Goal: Transaction & Acquisition: Book appointment/travel/reservation

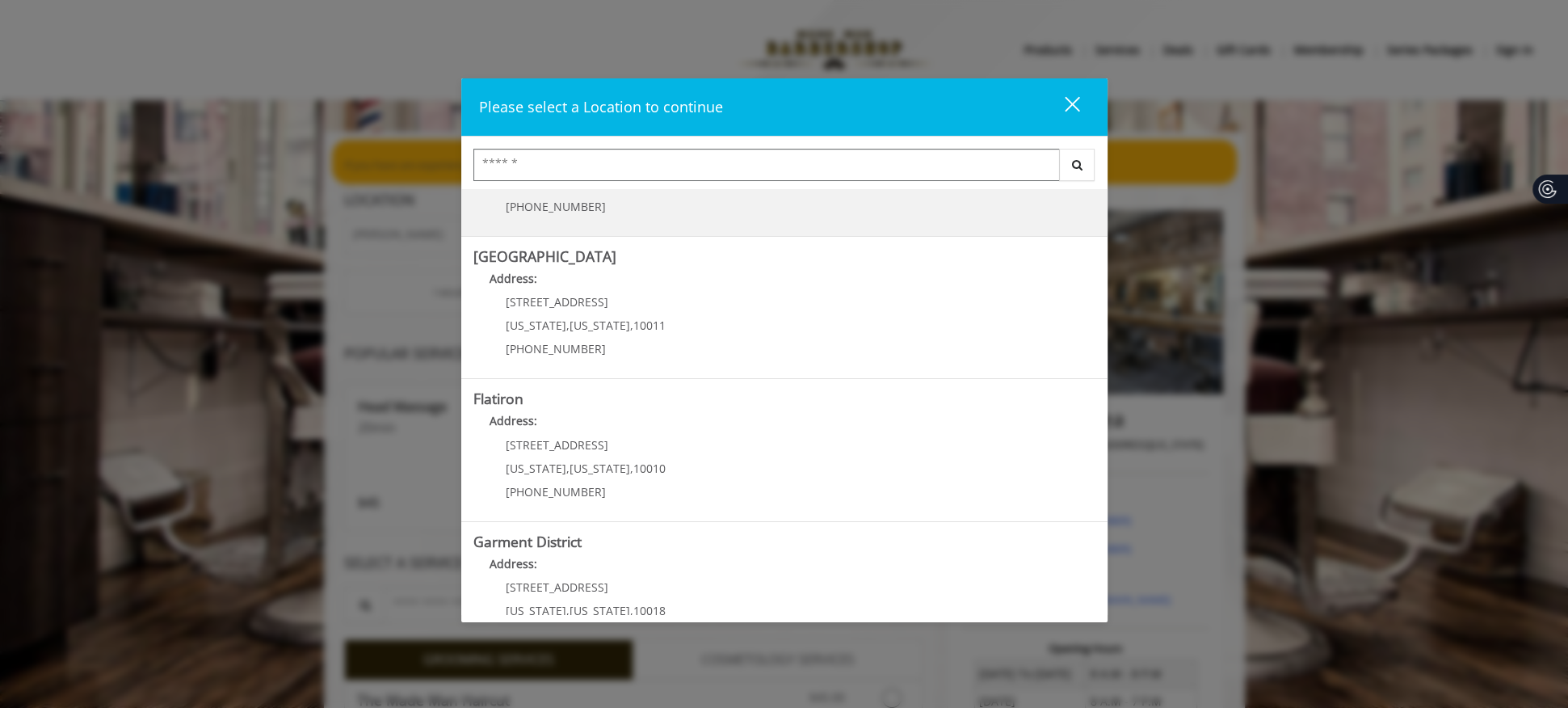
scroll to position [280, 0]
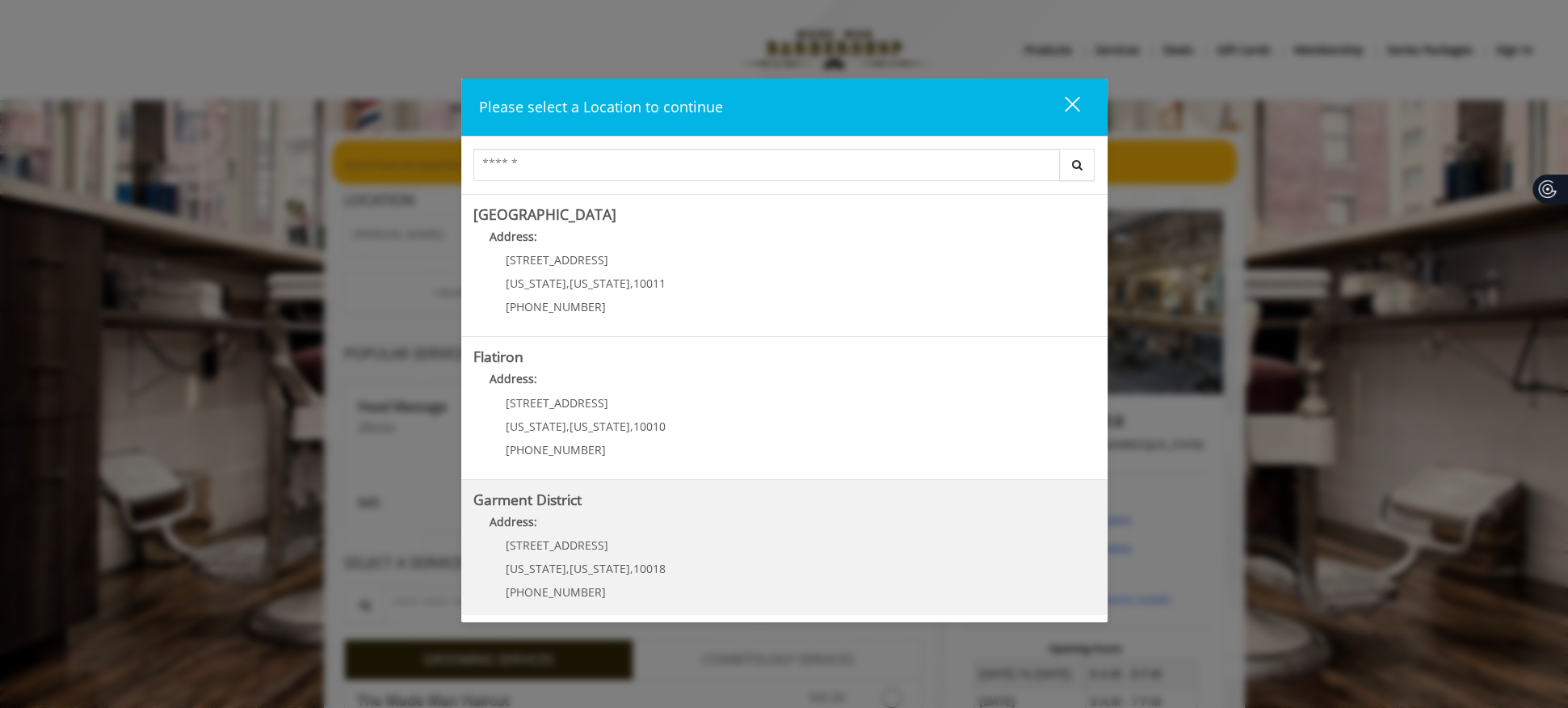
click at [680, 516] on District "Address:" at bounding box center [785, 525] width 622 height 26
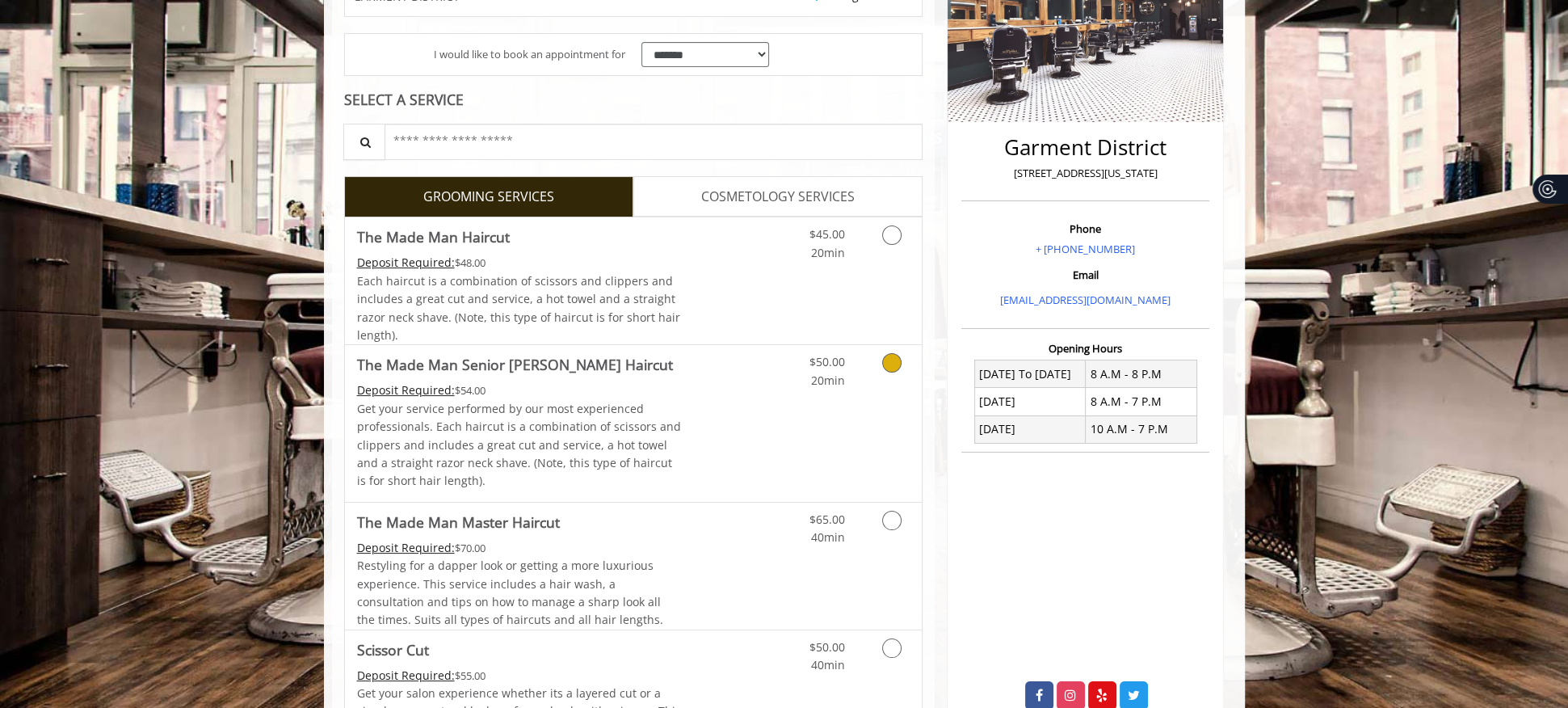
scroll to position [323, 0]
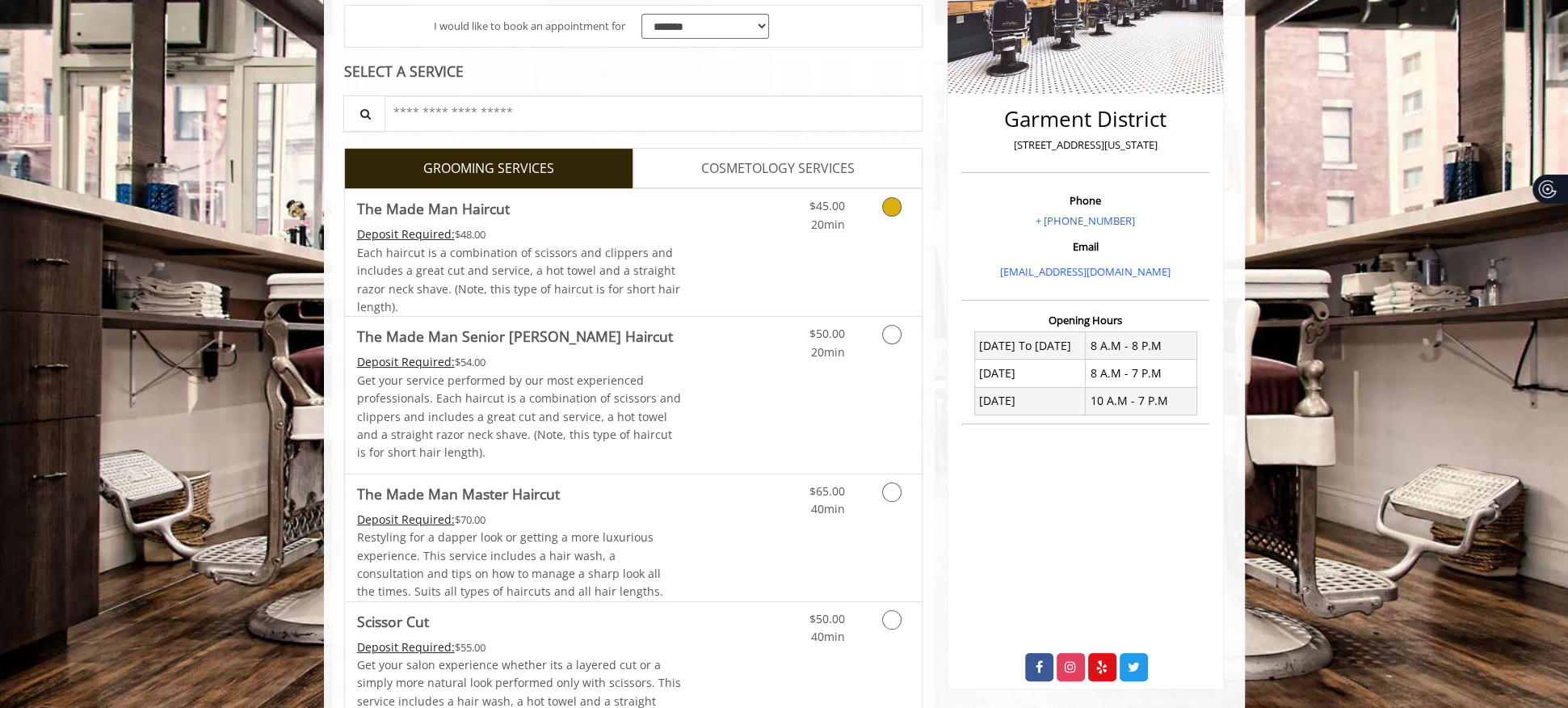
click at [895, 209] on icon "Grooming services" at bounding box center [892, 206] width 19 height 19
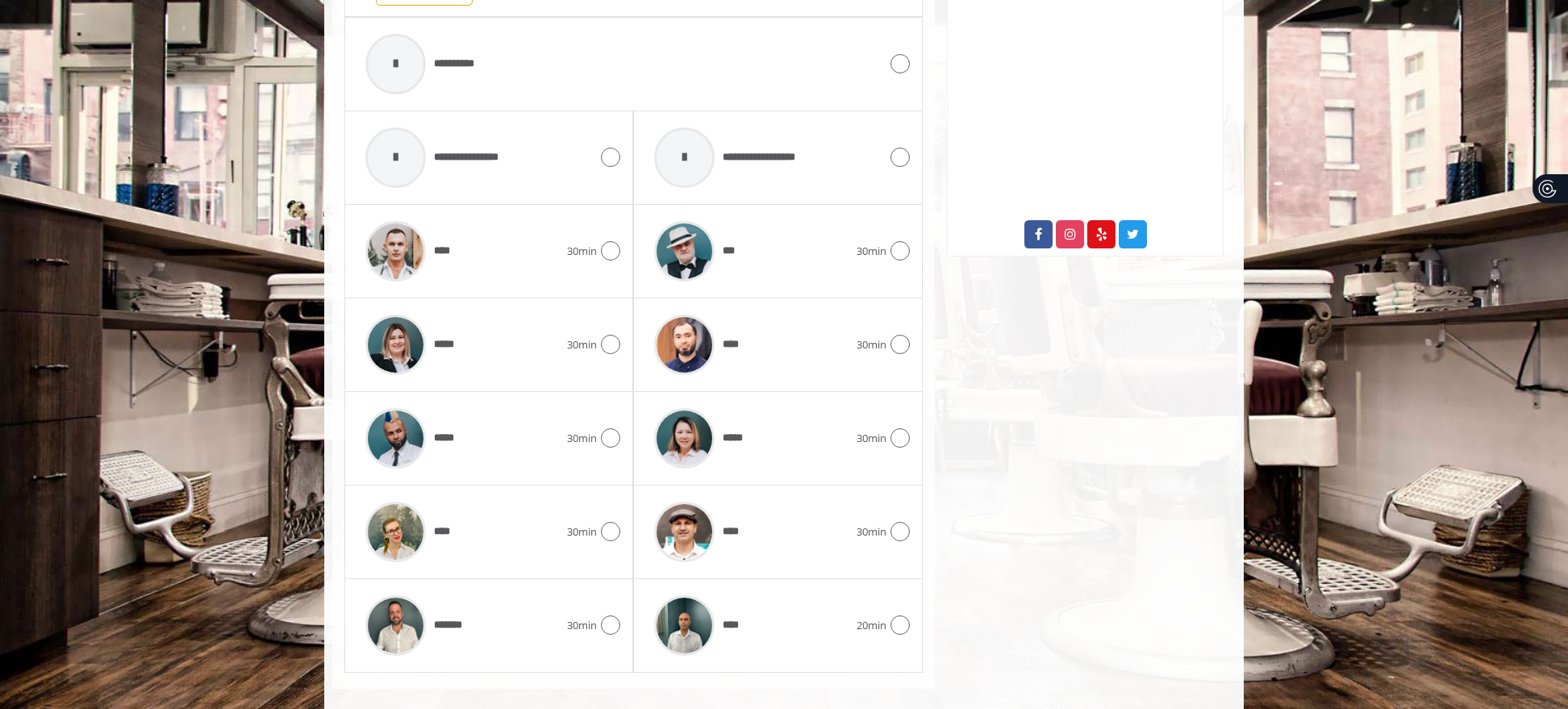
scroll to position [770, 0]
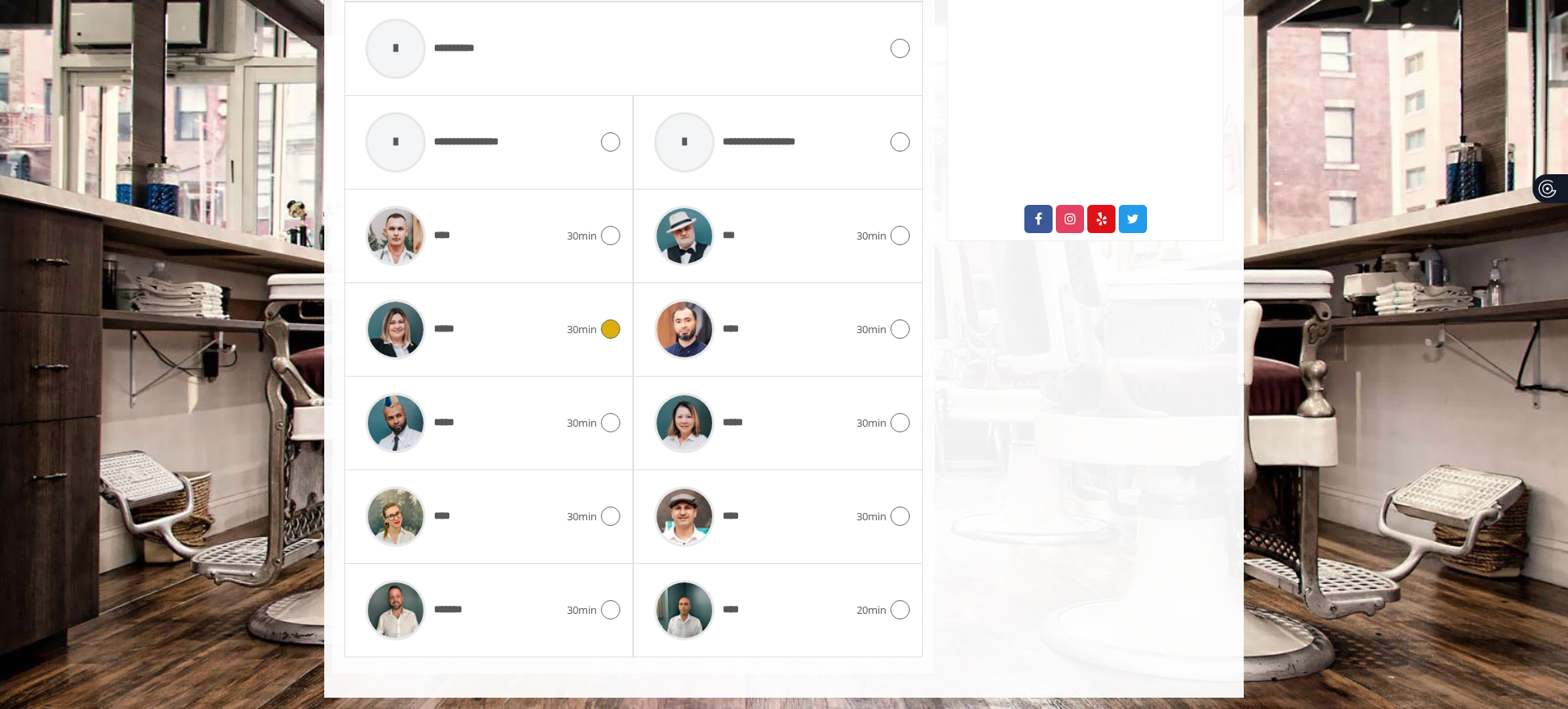
click at [607, 340] on div "***** 30min" at bounding box center [488, 330] width 263 height 77
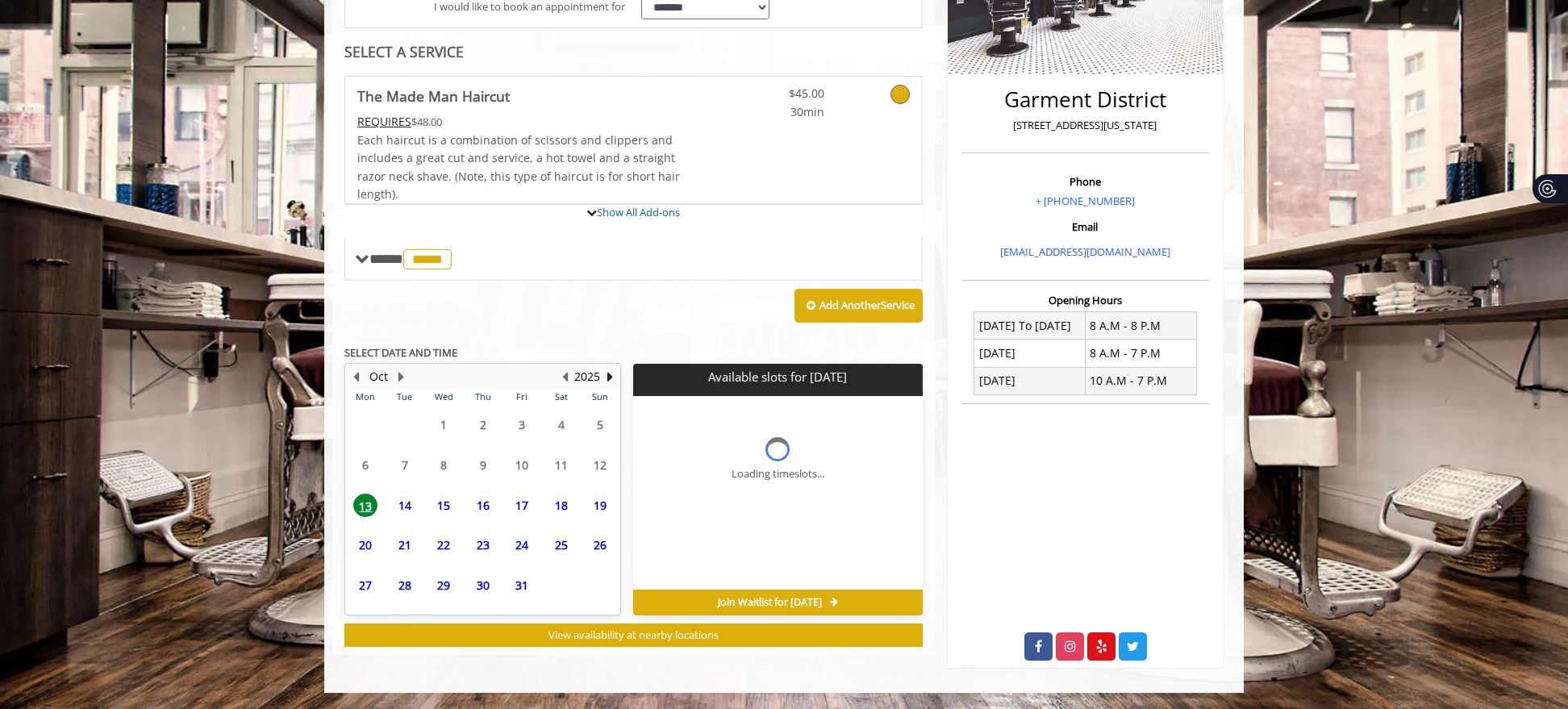
scroll to position [341, 0]
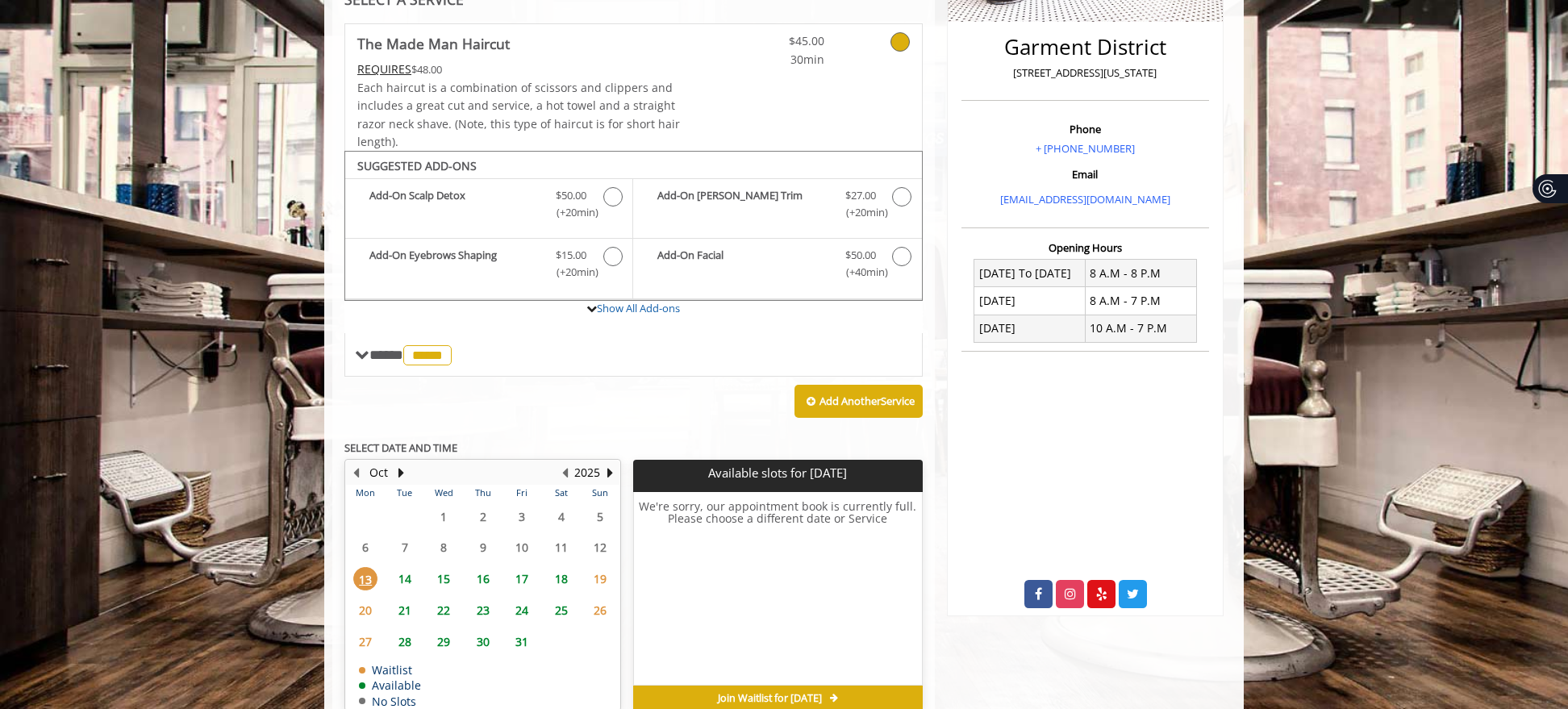
click at [371, 633] on tbody "29 30 1 2 3 4 5 6 7 8 9 10 11 12 13 14 15 16 17 18 19 20 21 22 23 24 25 26 27 2…" at bounding box center [482, 605] width 274 height 209
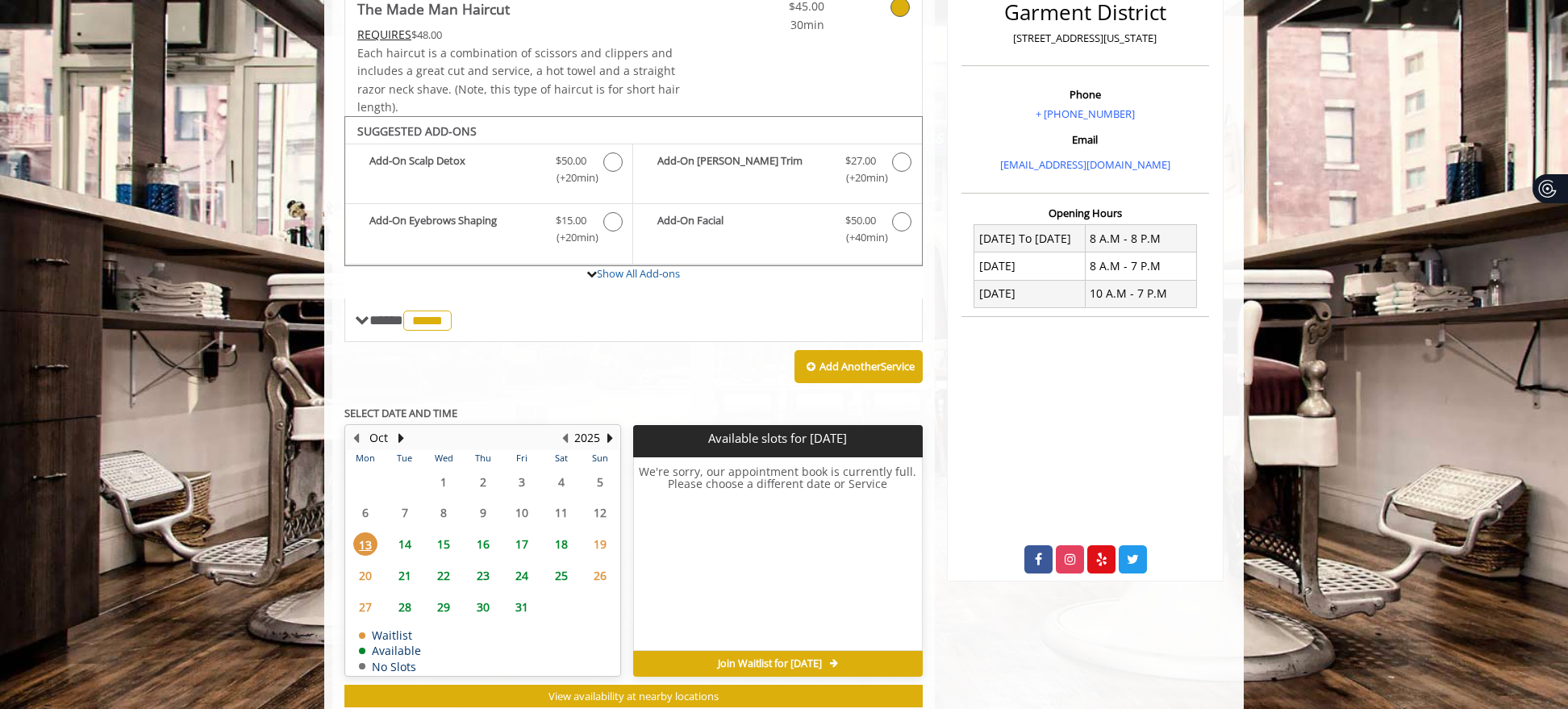
scroll to position [473, 0]
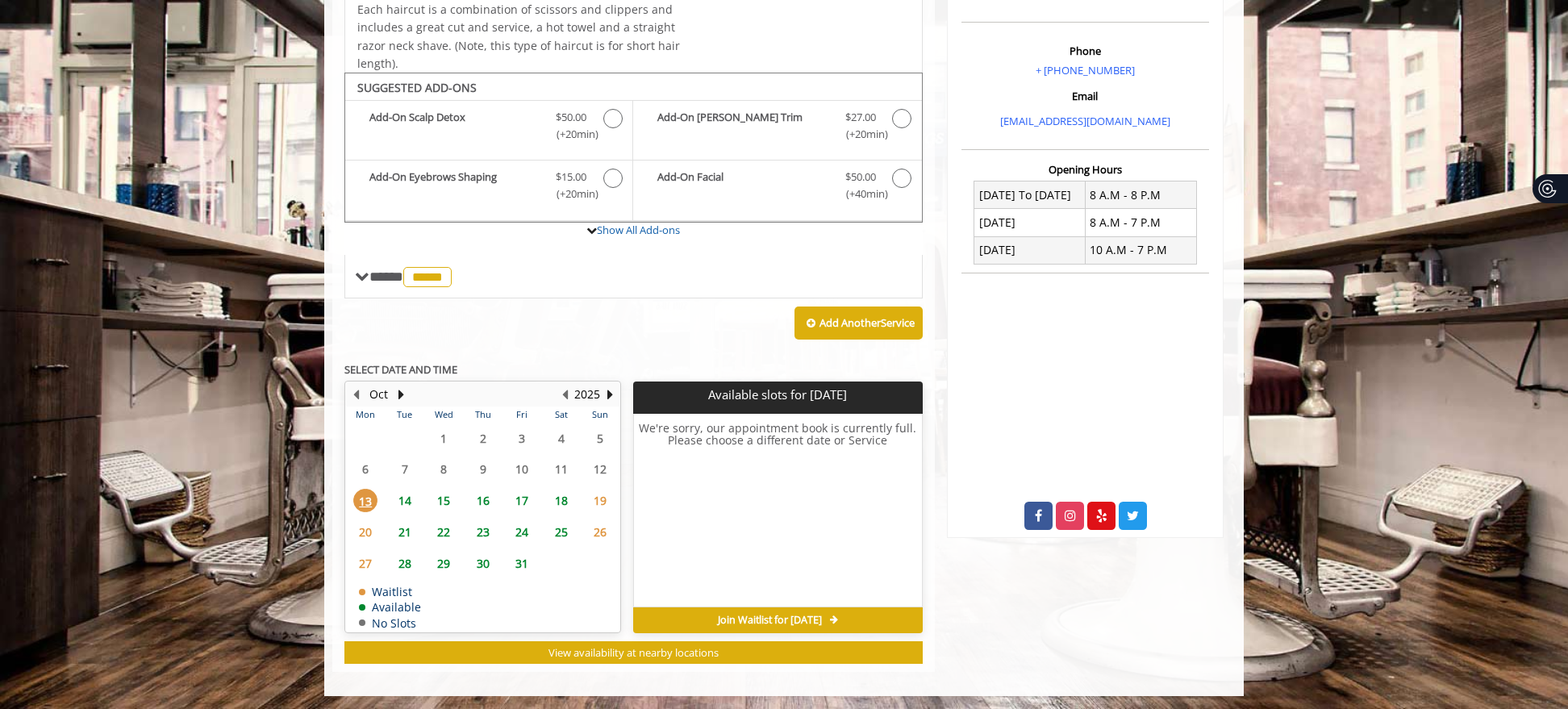
click at [407, 493] on span "14" at bounding box center [404, 500] width 24 height 23
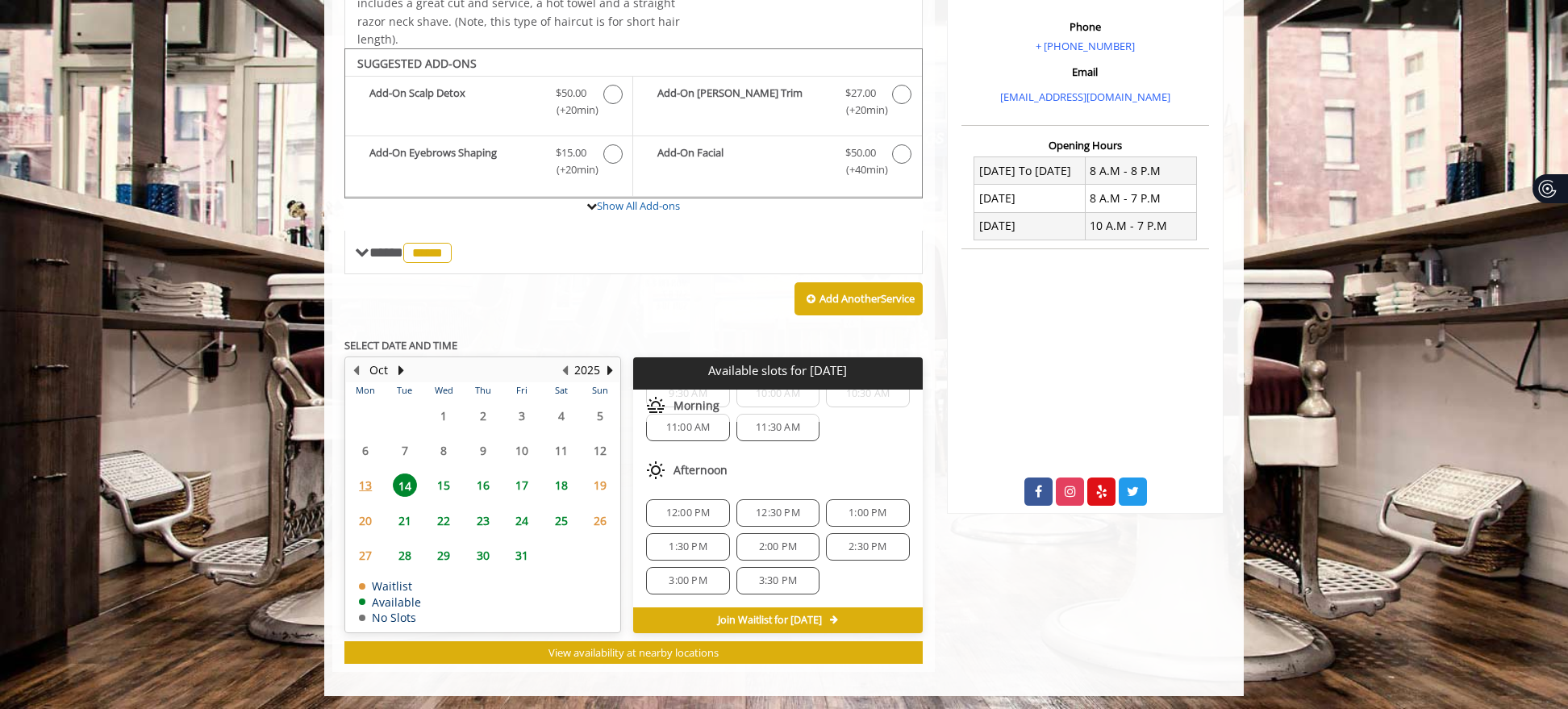
scroll to position [162, 0]
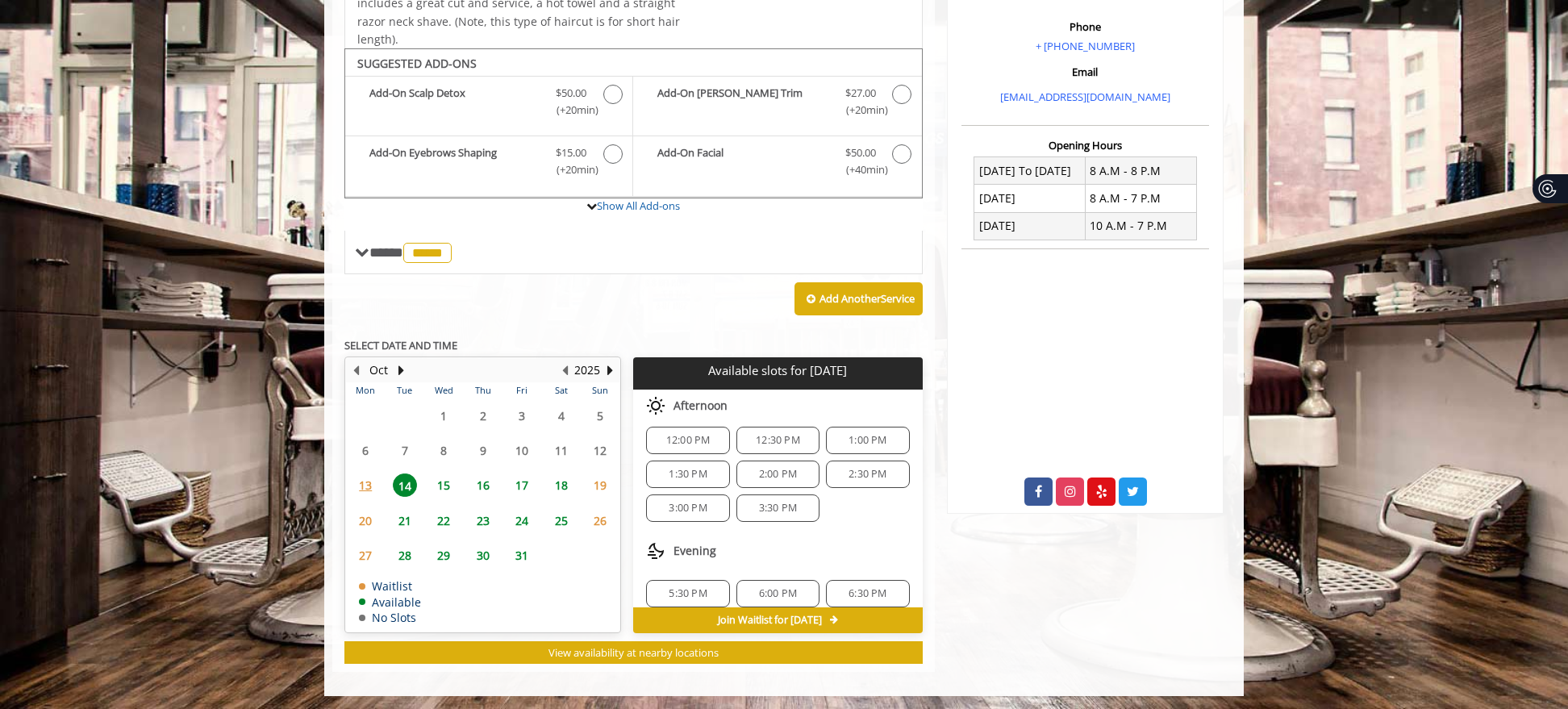
click at [808, 504] on div "3:30 PM" at bounding box center [778, 508] width 83 height 27
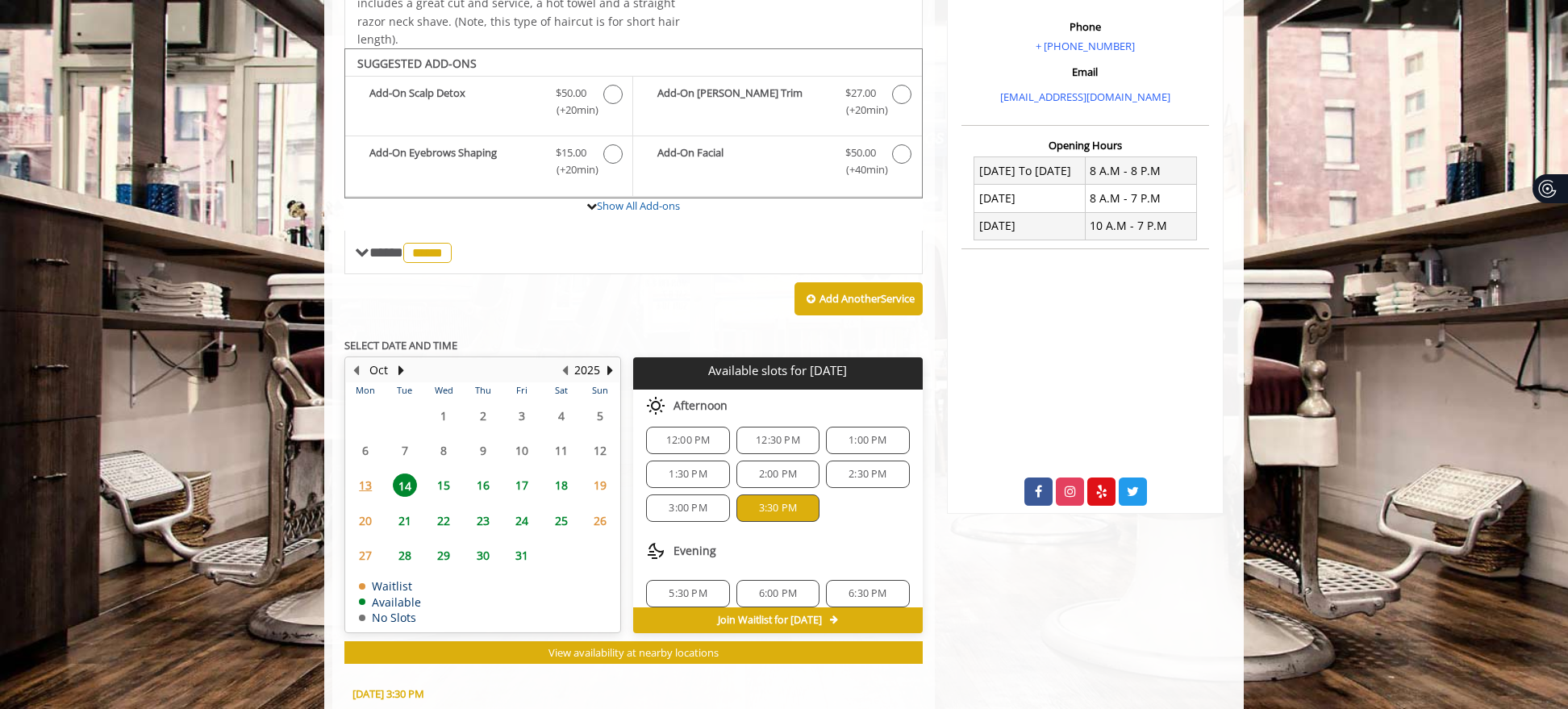
scroll to position [788, 0]
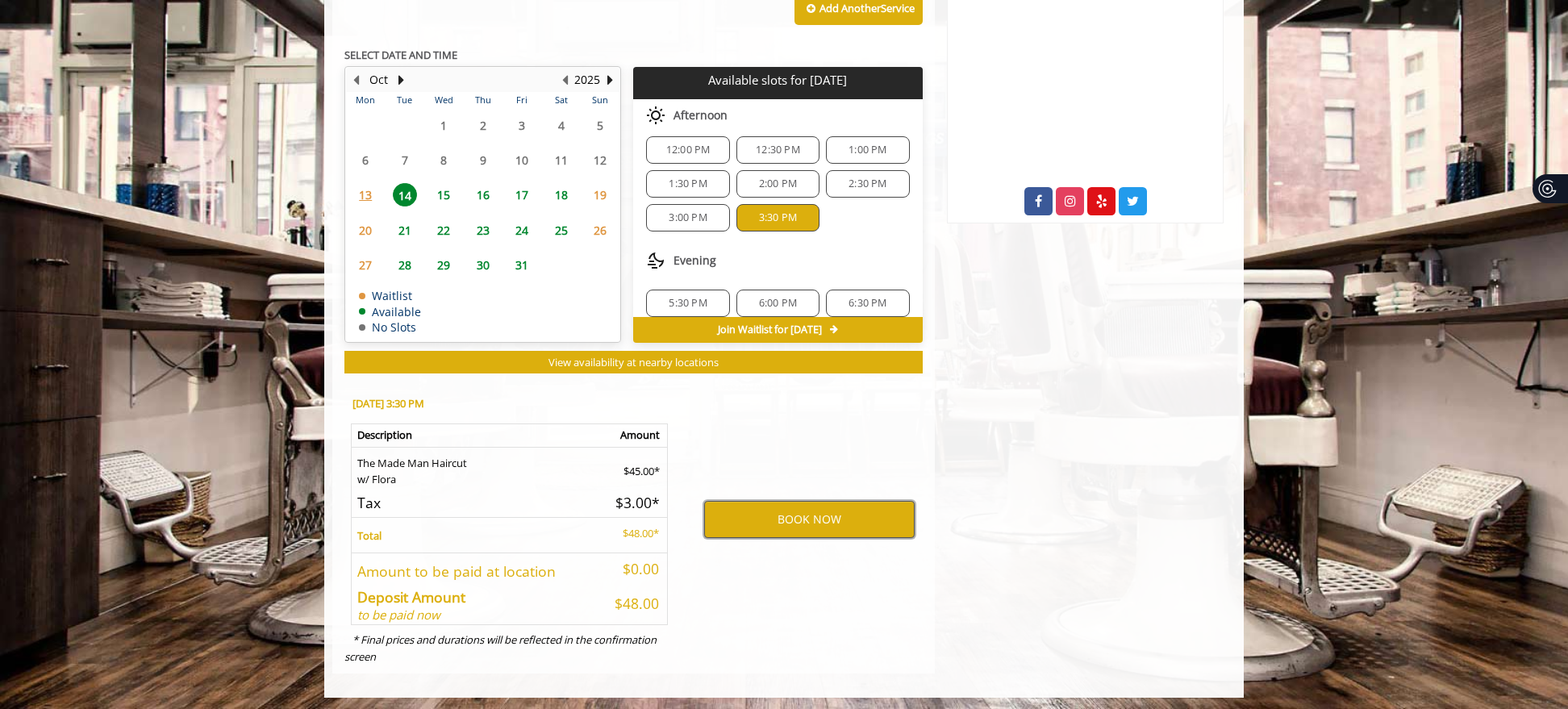
click at [793, 506] on button "BOOK NOW" at bounding box center [809, 519] width 210 height 37
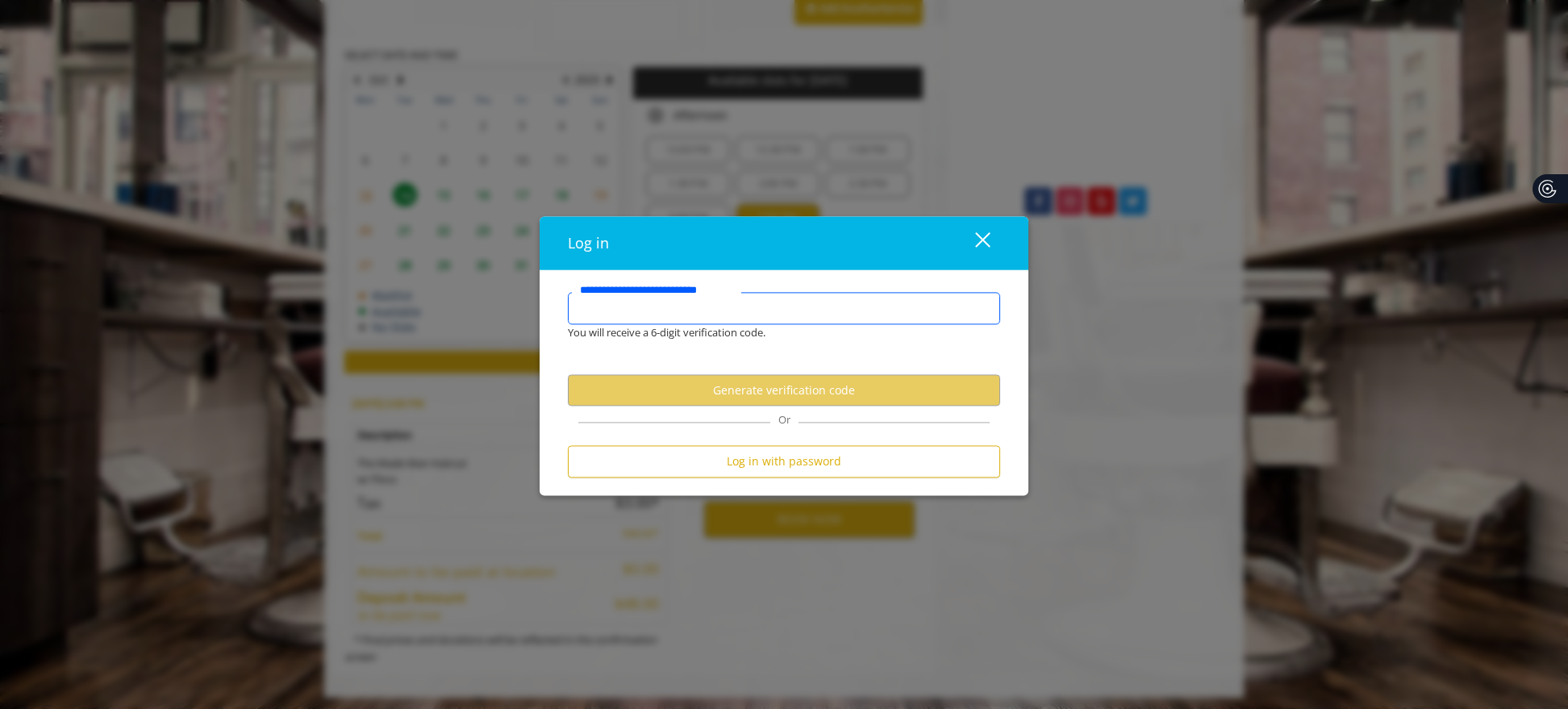
click at [746, 322] on input "**********" at bounding box center [784, 308] width 432 height 33
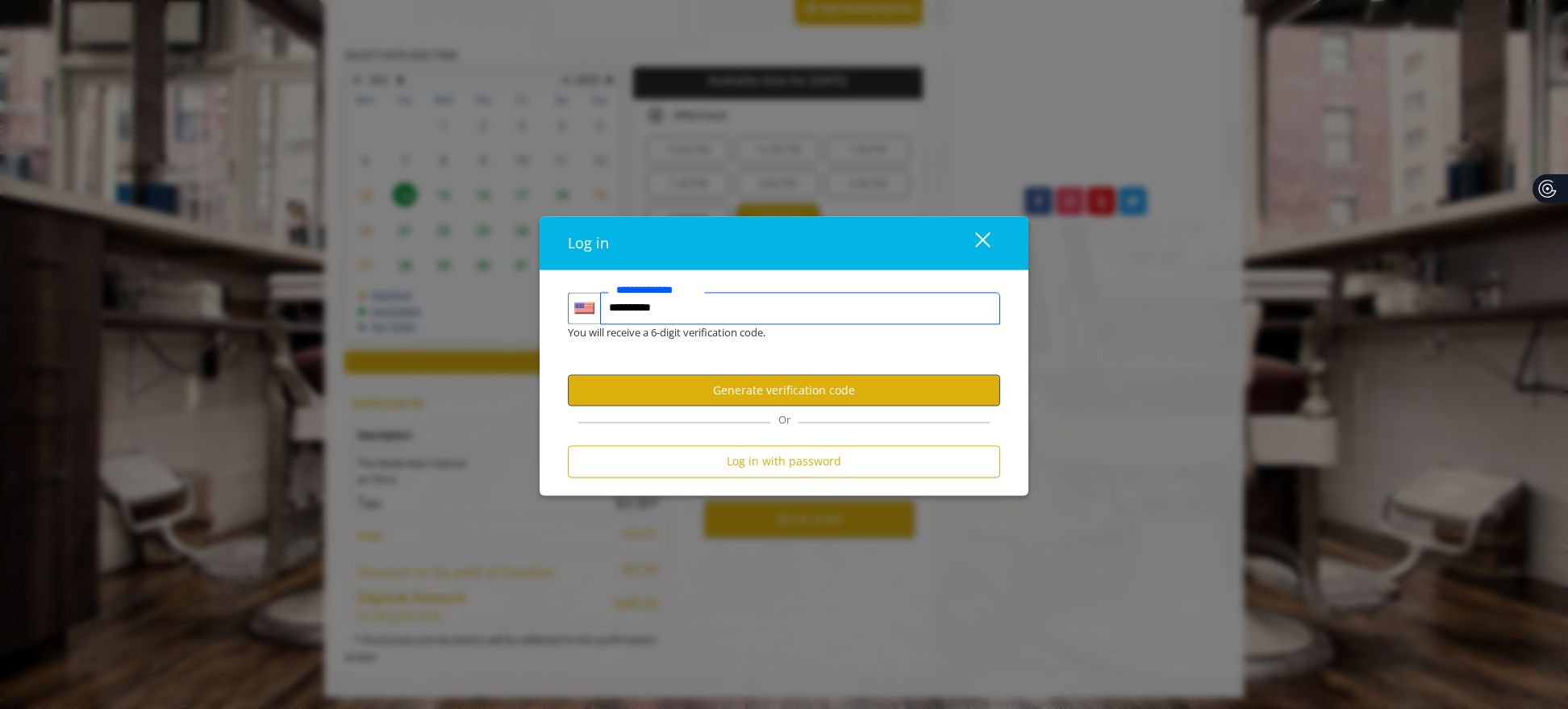
type input "**********"
click at [714, 394] on button "Generate verification code" at bounding box center [784, 390] width 432 height 32
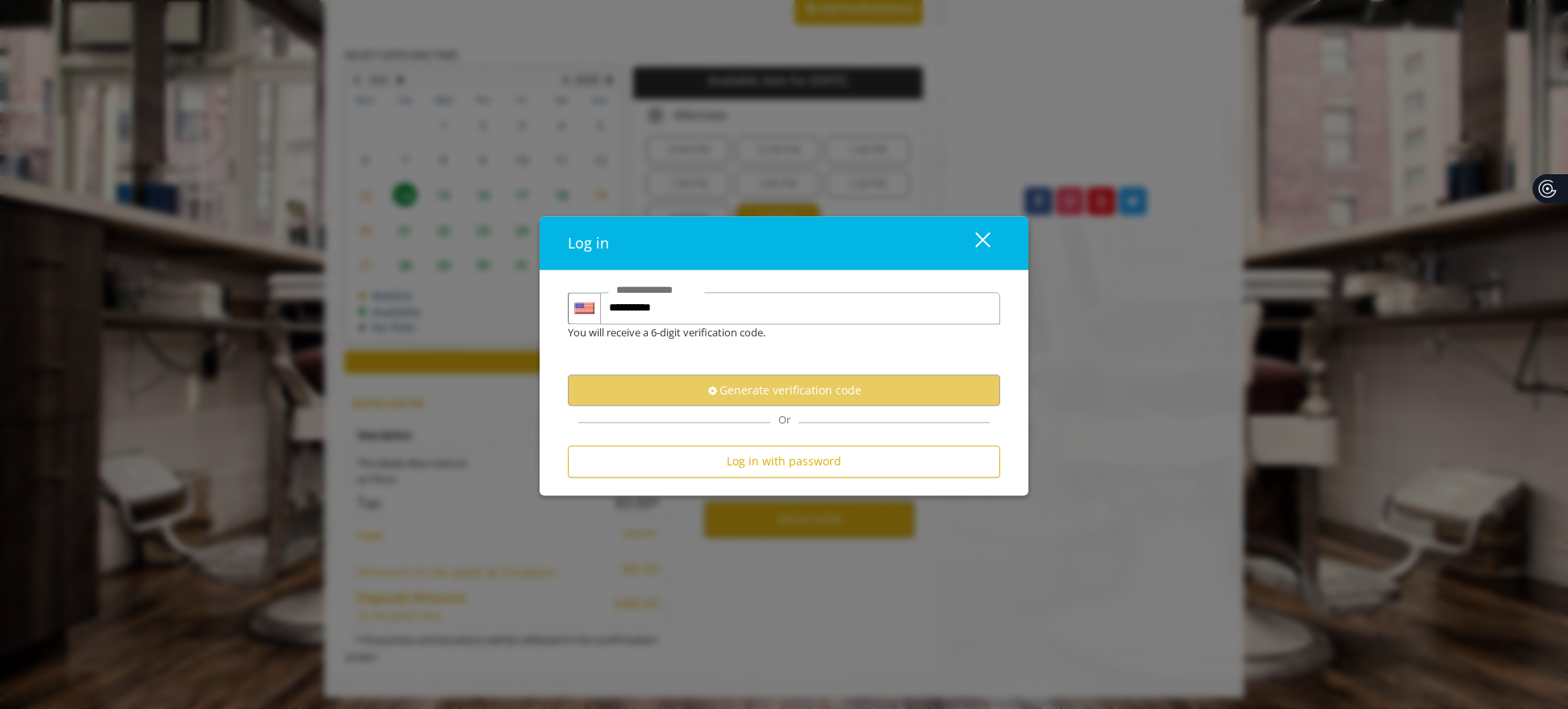
scroll to position [0, 0]
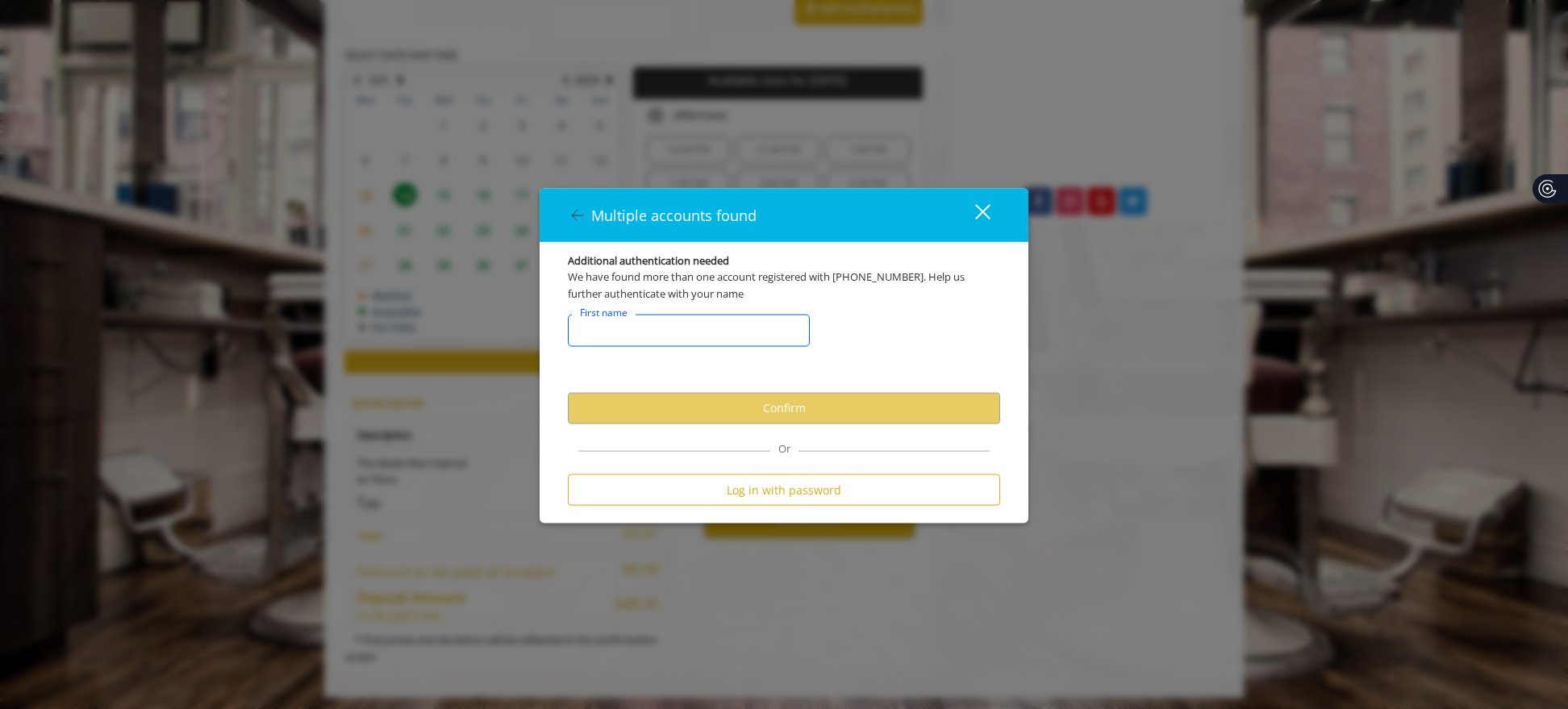
click at [660, 335] on input "FirstNameText" at bounding box center [689, 331] width 242 height 33
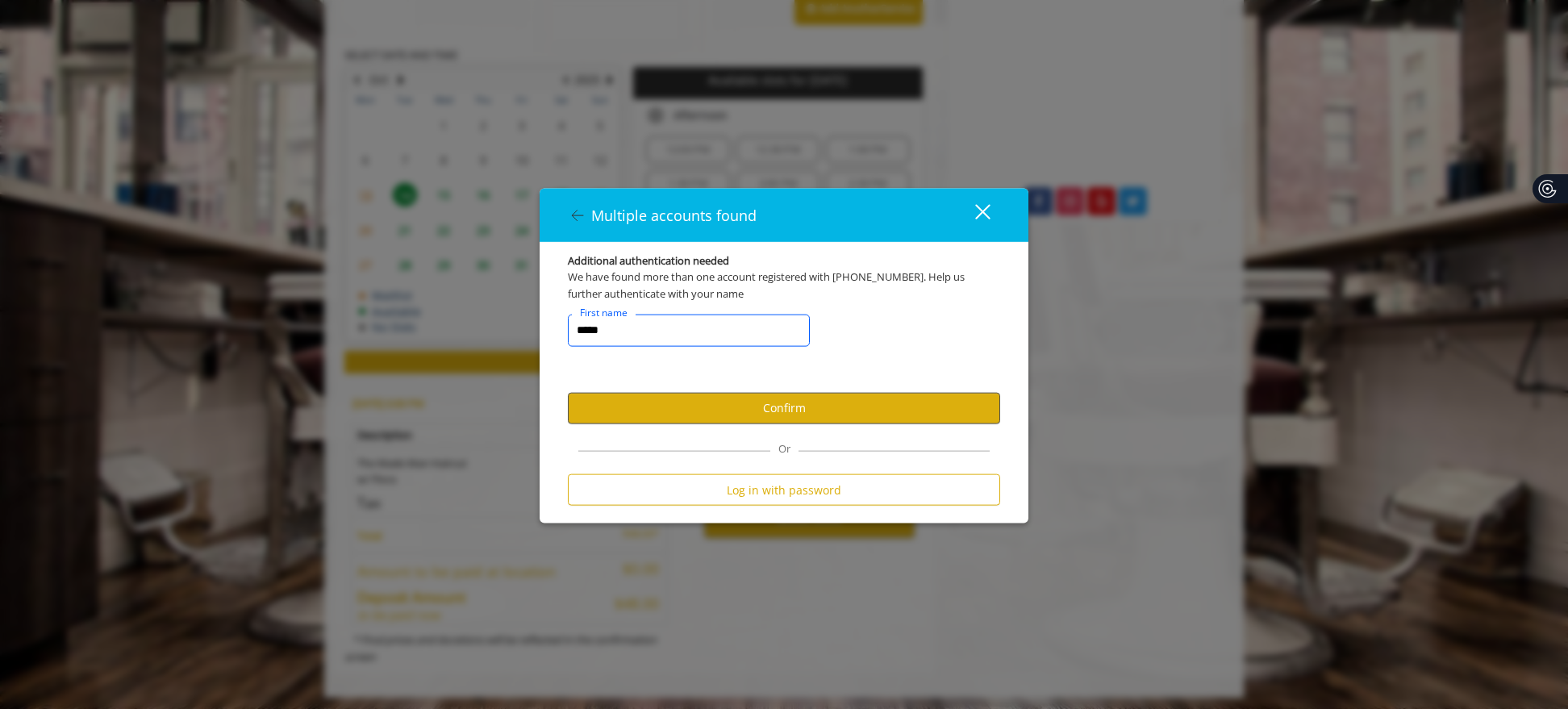
type input "*****"
click at [758, 399] on button "Confirm" at bounding box center [784, 408] width 432 height 32
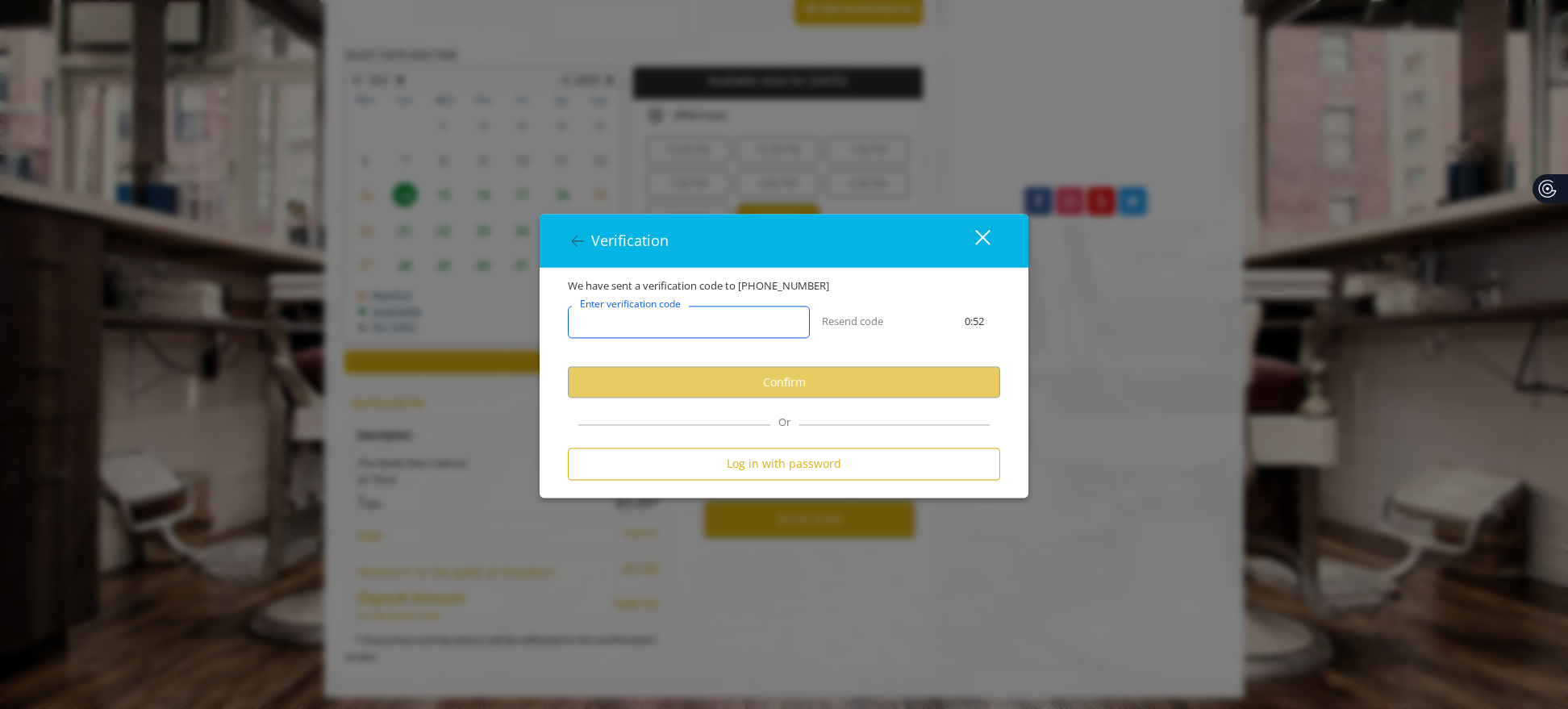
click at [746, 338] on input "Enter verification code" at bounding box center [689, 323] width 242 height 33
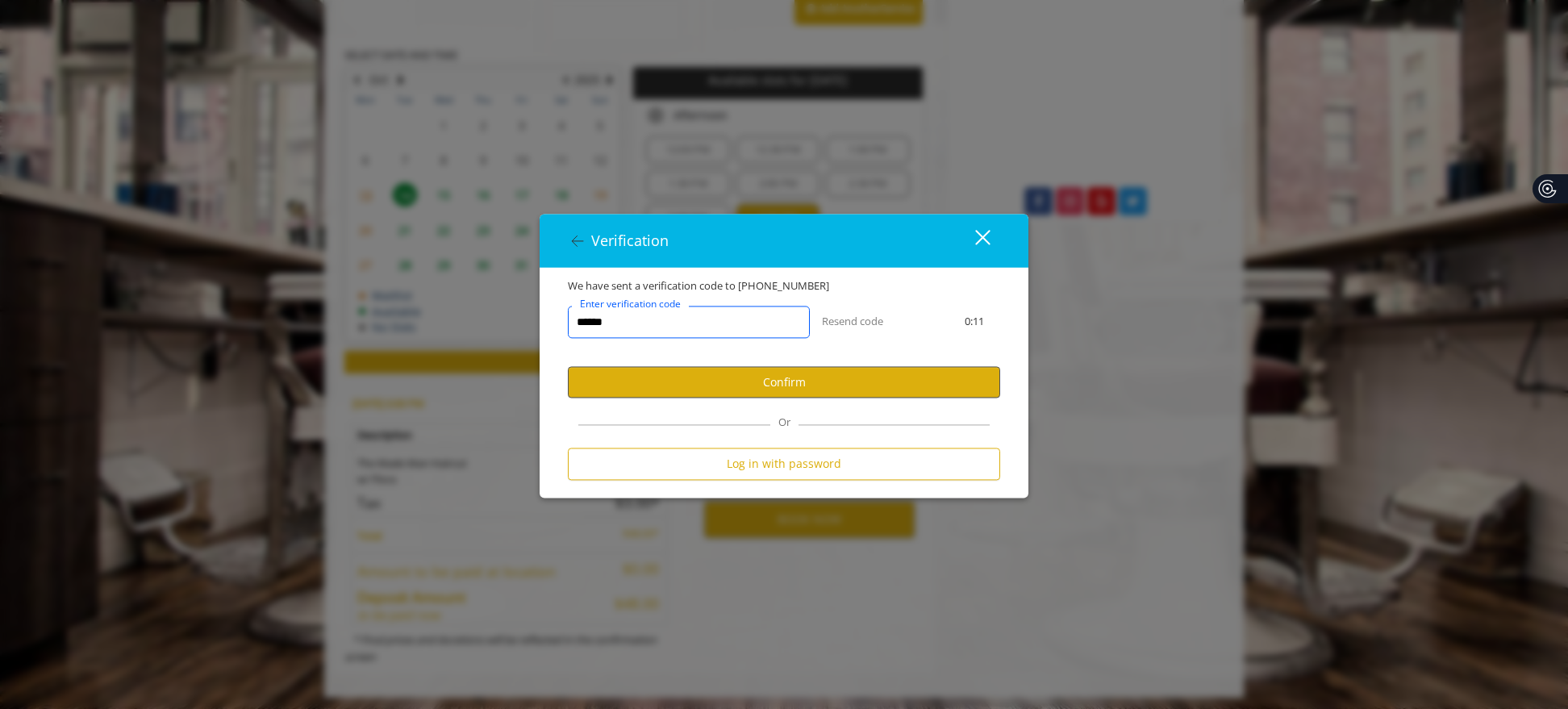
type input "******"
click at [765, 384] on button "Confirm" at bounding box center [784, 383] width 432 height 32
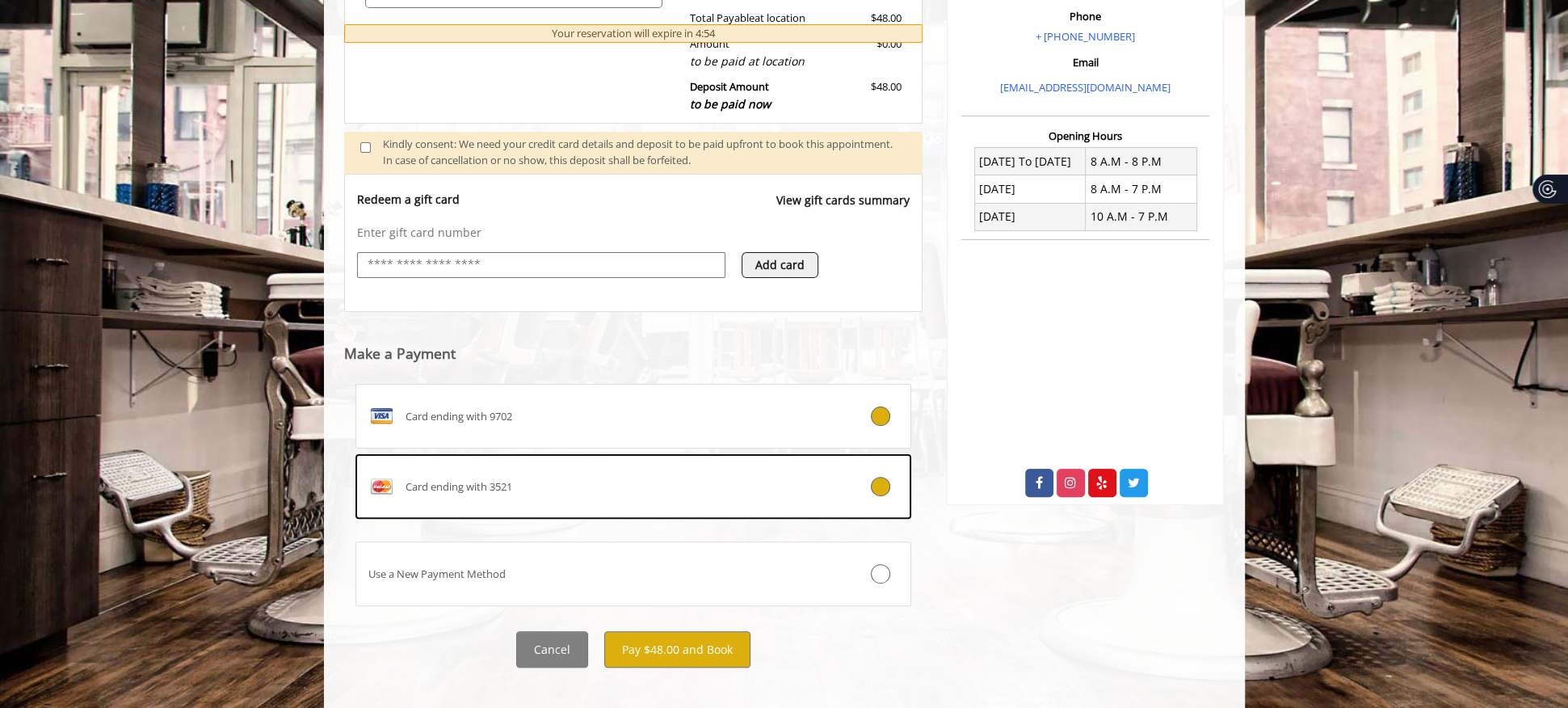
scroll to position [517, 0]
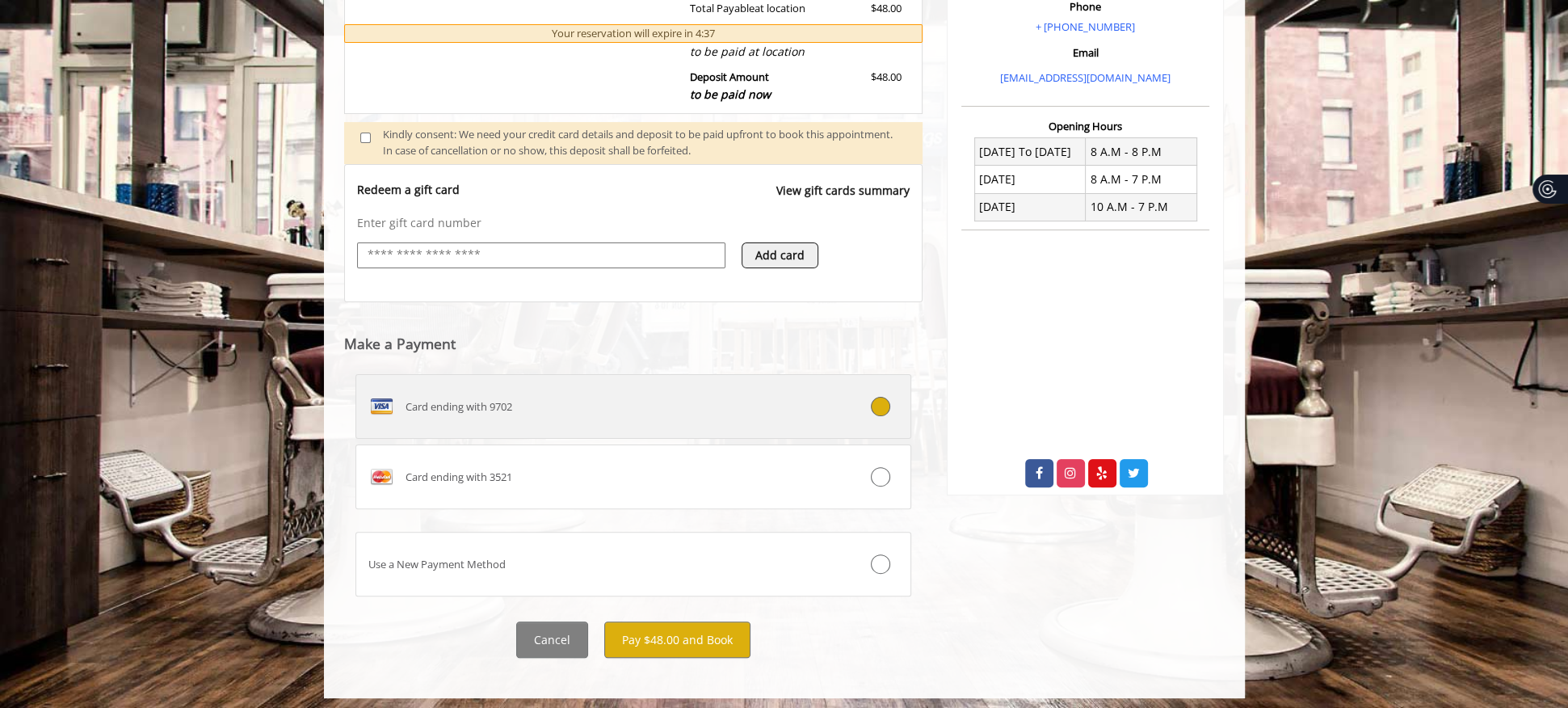
click at [732, 406] on div "Card ending with 9702" at bounding box center [587, 406] width 462 height 26
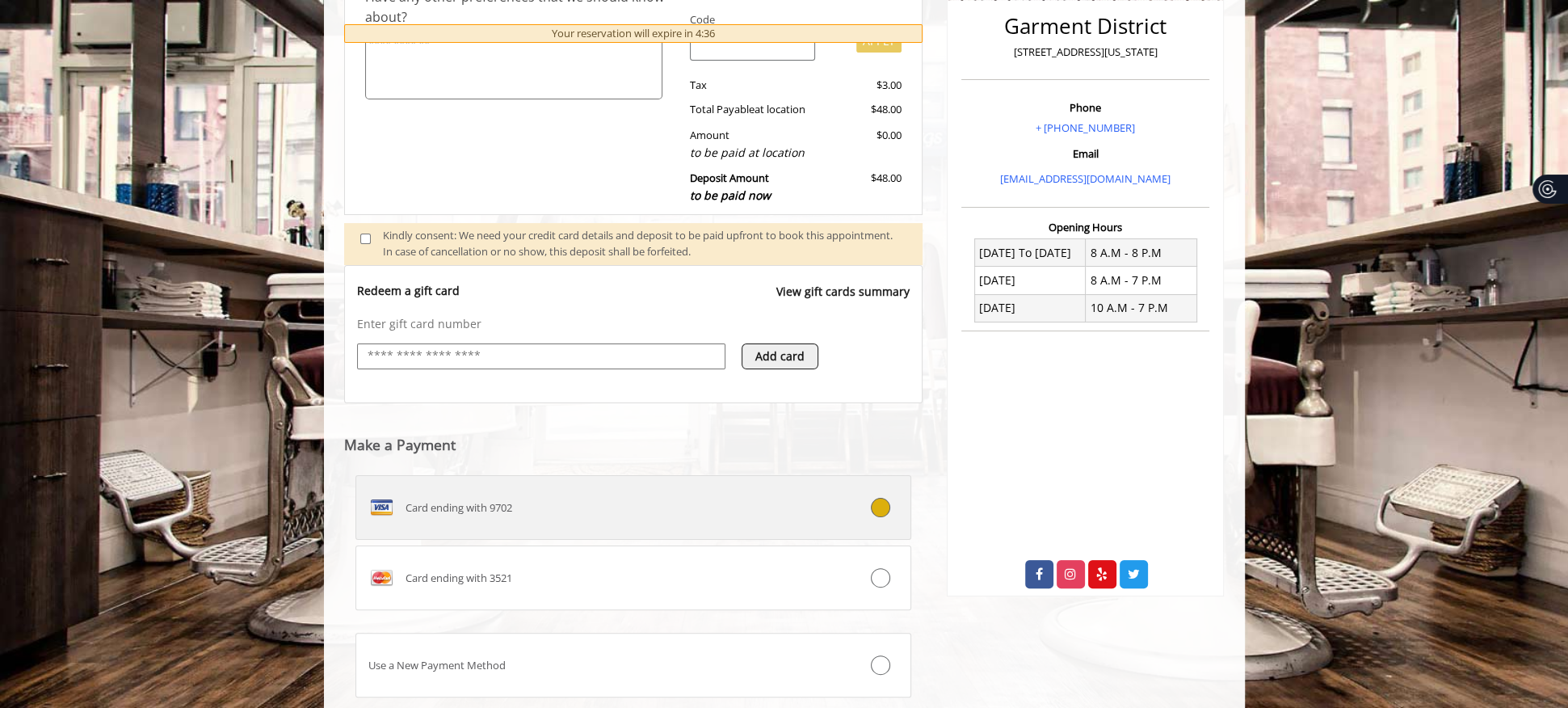
click at [637, 525] on label "Card ending with 9702" at bounding box center [634, 506] width 557 height 64
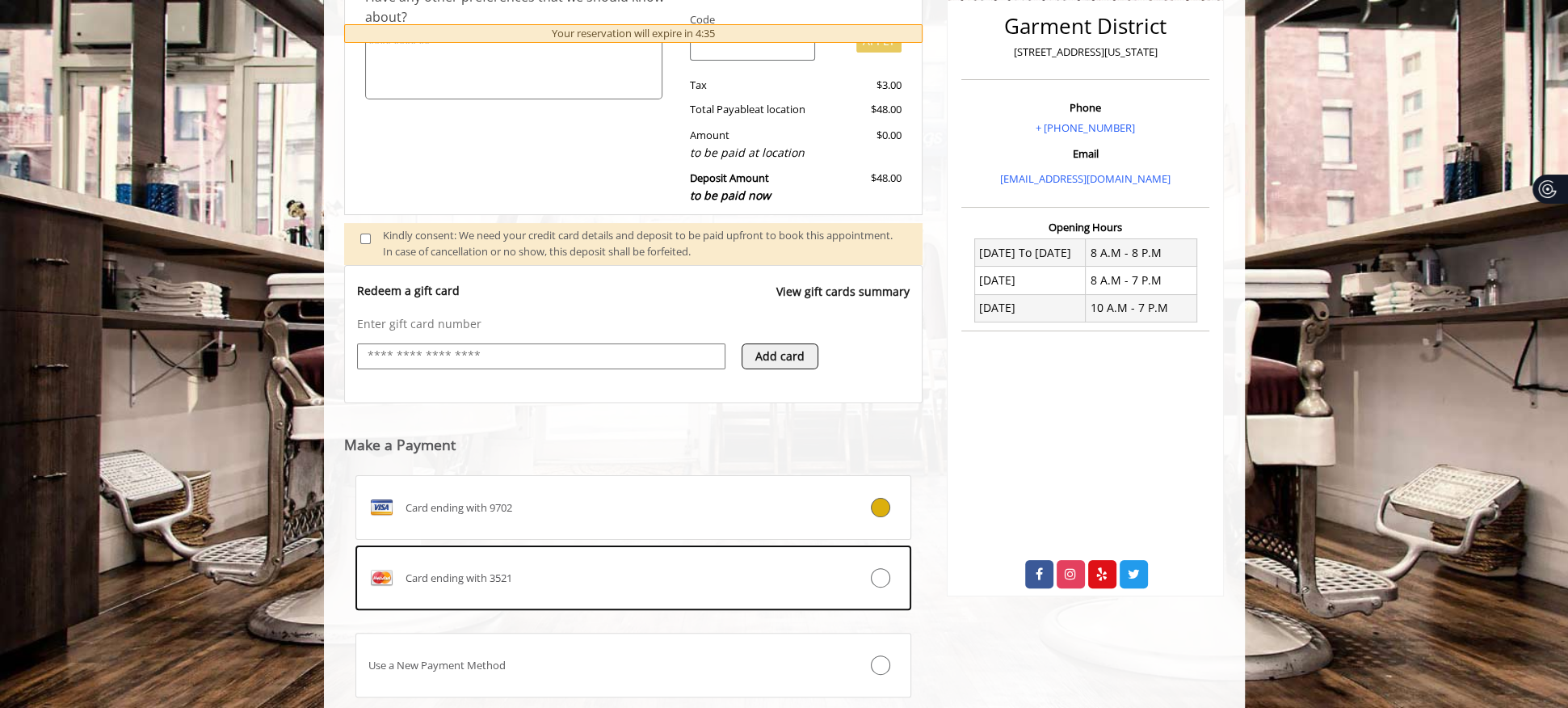
scroll to position [522, 0]
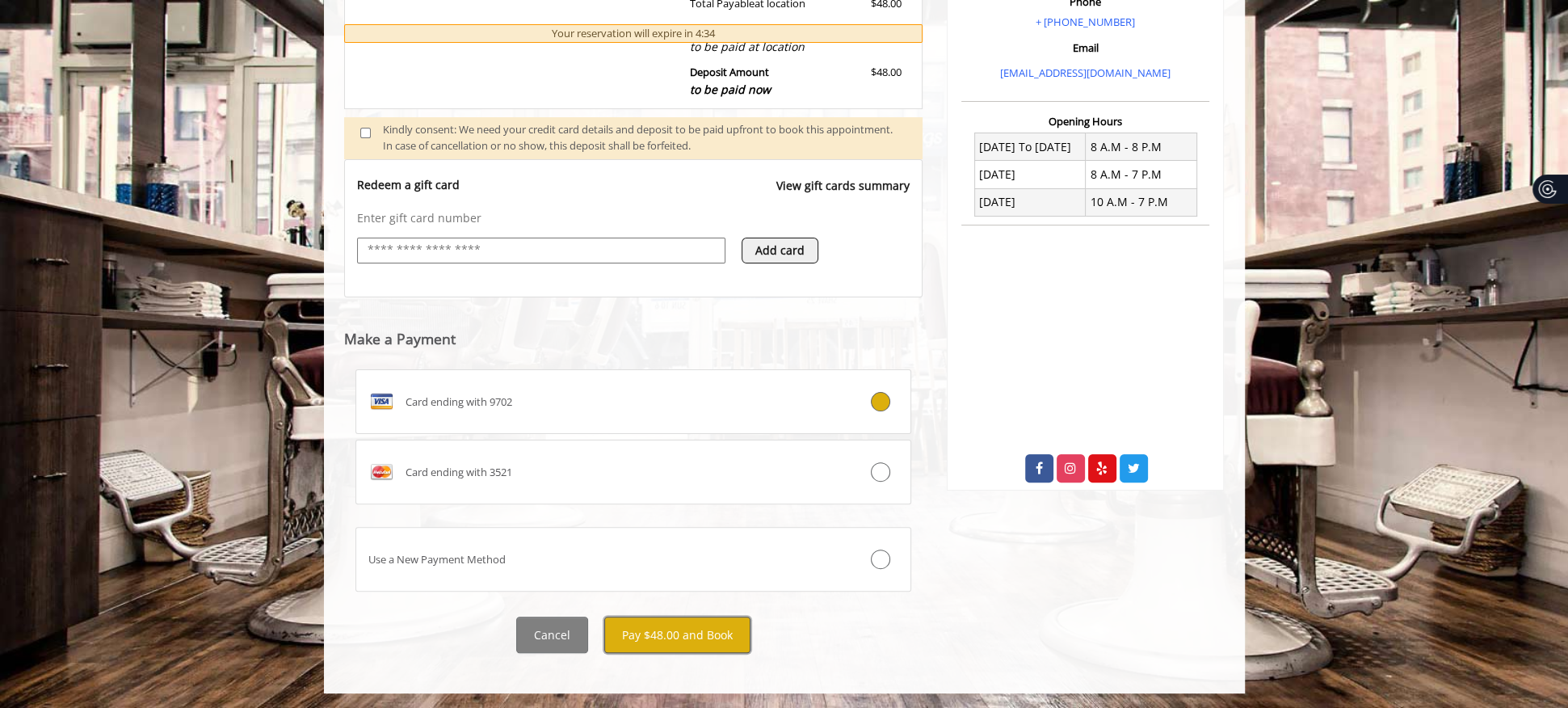
click at [663, 633] on button "Pay $48.00 and Book" at bounding box center [677, 635] width 146 height 36
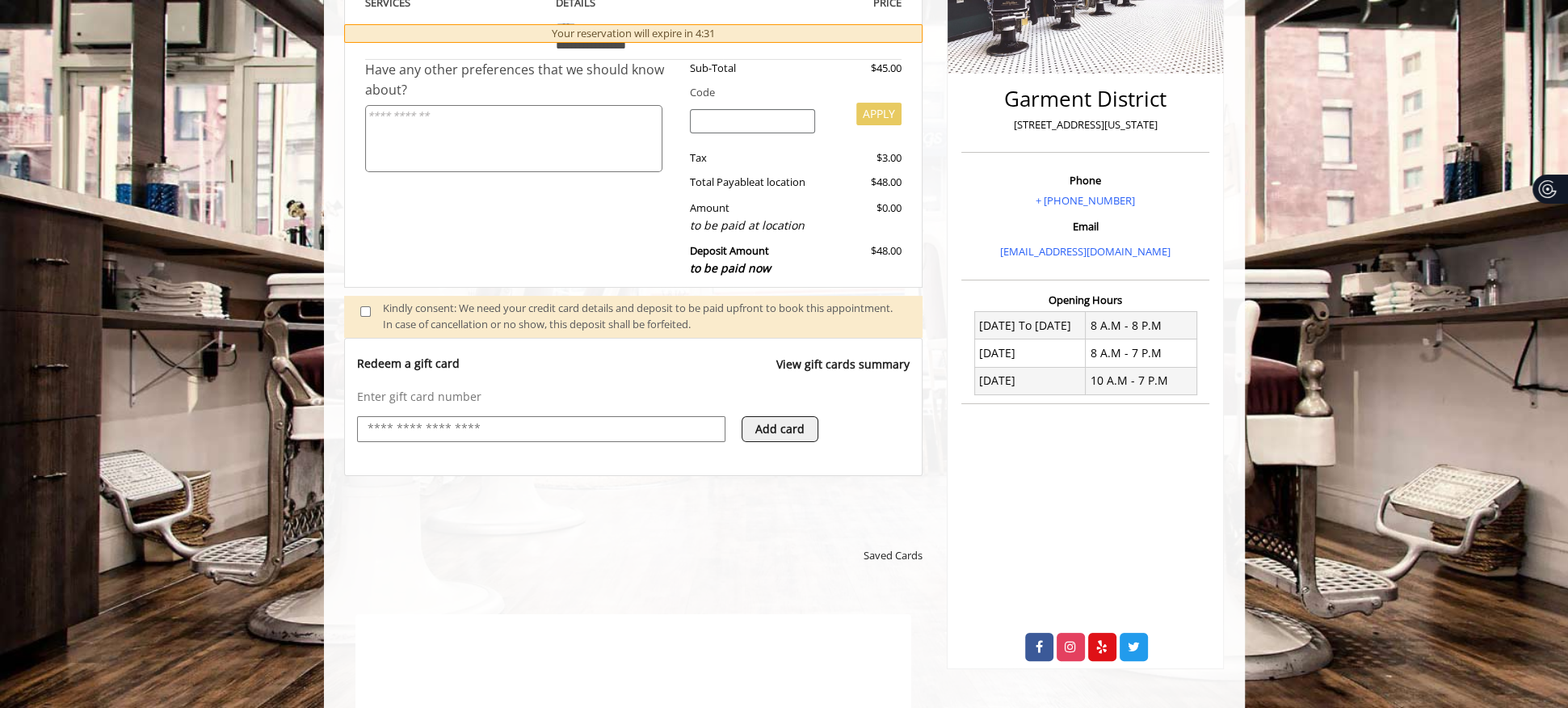
scroll to position [0, 0]
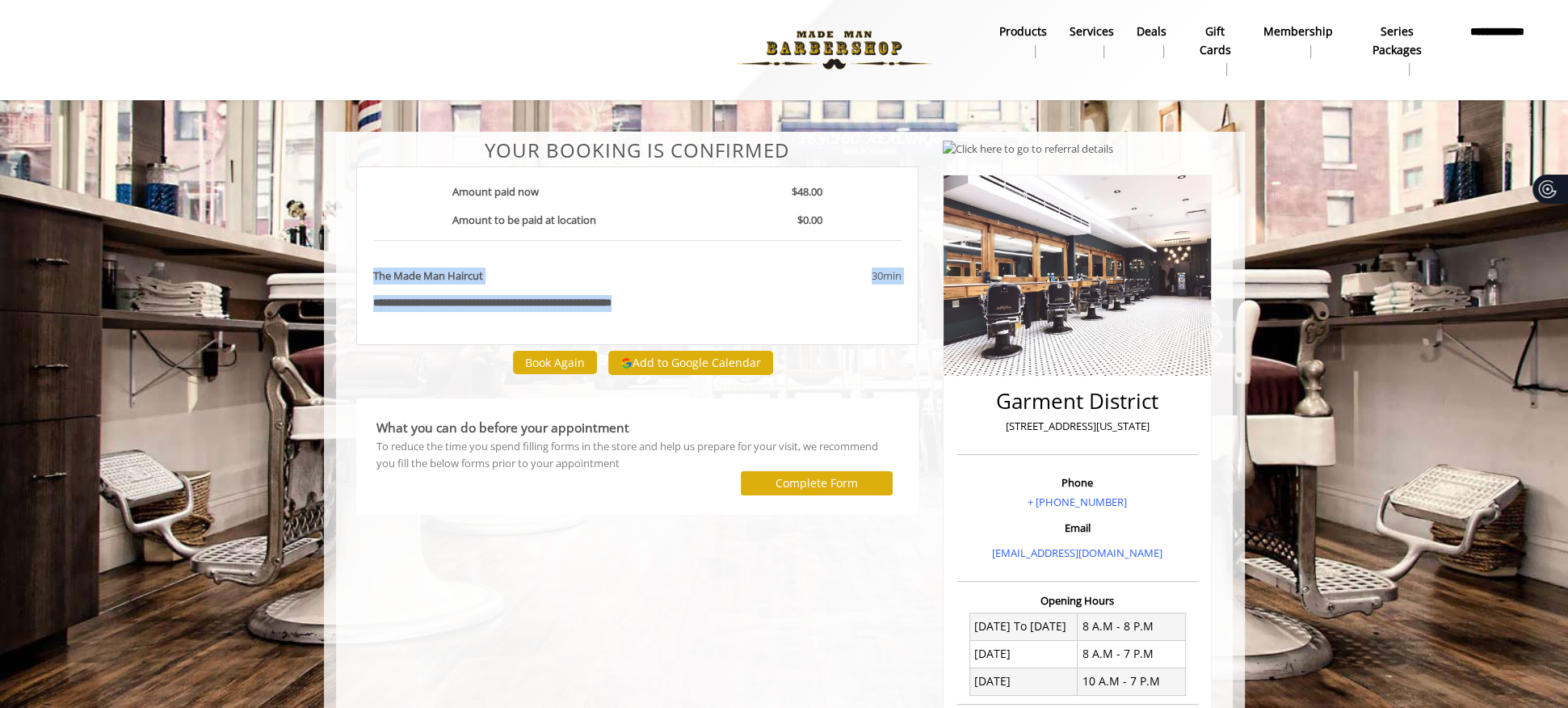
drag, startPoint x: 723, startPoint y: 303, endPoint x: 354, endPoint y: 251, distance: 372.6
click at [354, 251] on div "**********" at bounding box center [638, 242] width 588 height 205
